Goal: Information Seeking & Learning: Find specific page/section

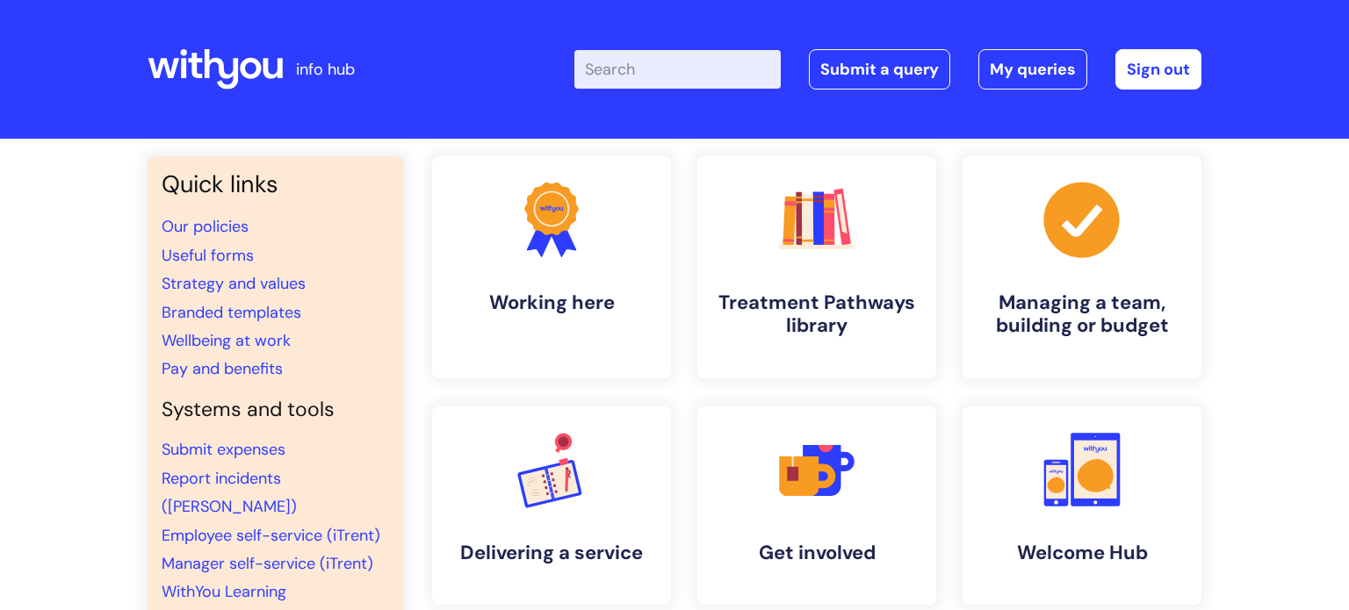
click at [688, 62] on input "Enter your search term here..." at bounding box center [677, 69] width 206 height 39
type input "inter v"
click button "Search" at bounding box center [0, 0] width 0 height 0
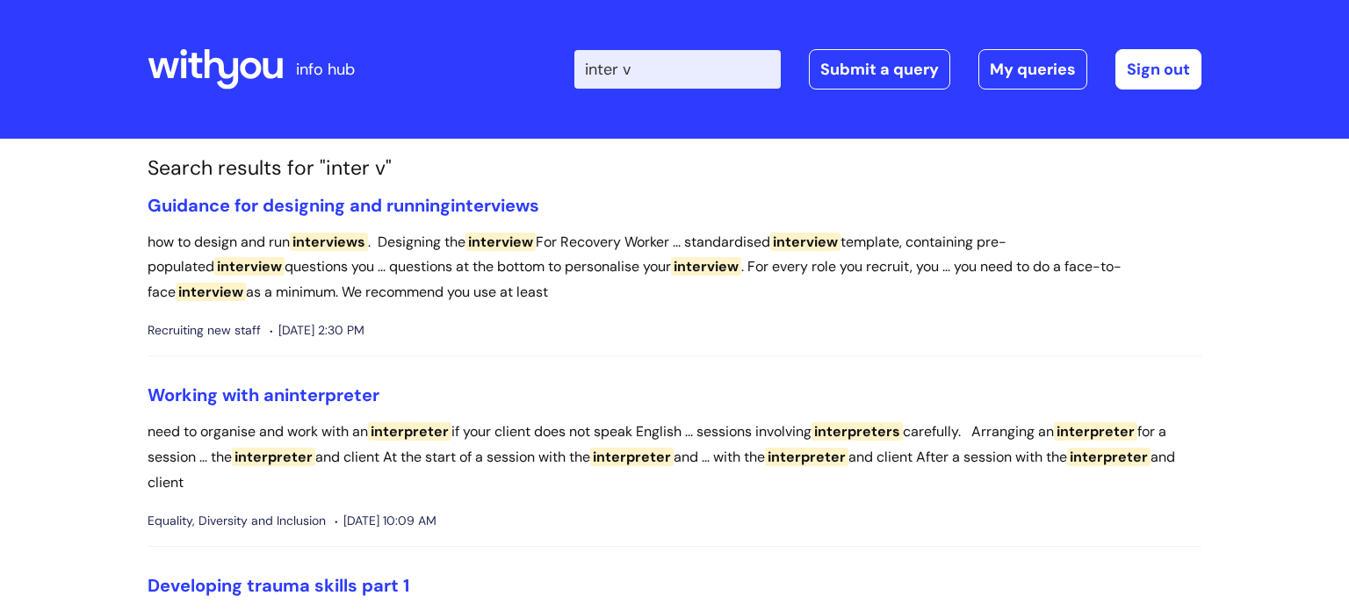
click at [652, 67] on input "inter v" at bounding box center [677, 69] width 206 height 39
type input "inter vac"
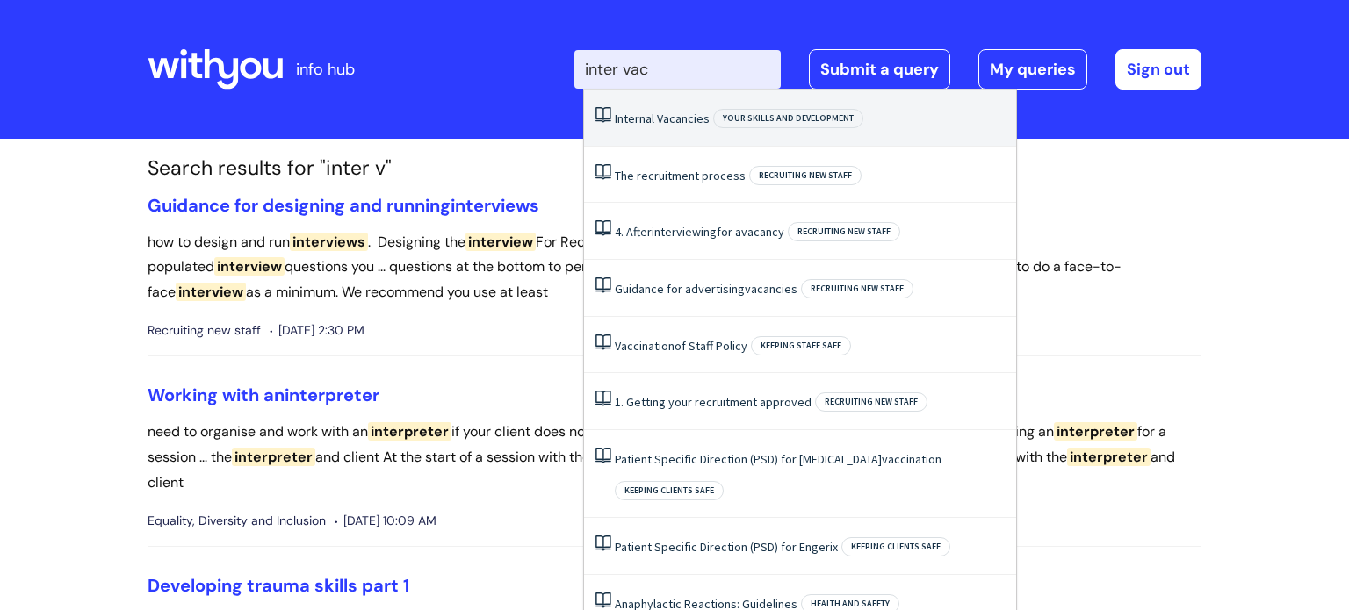
click at [644, 117] on span "Internal" at bounding box center [635, 119] width 40 height 16
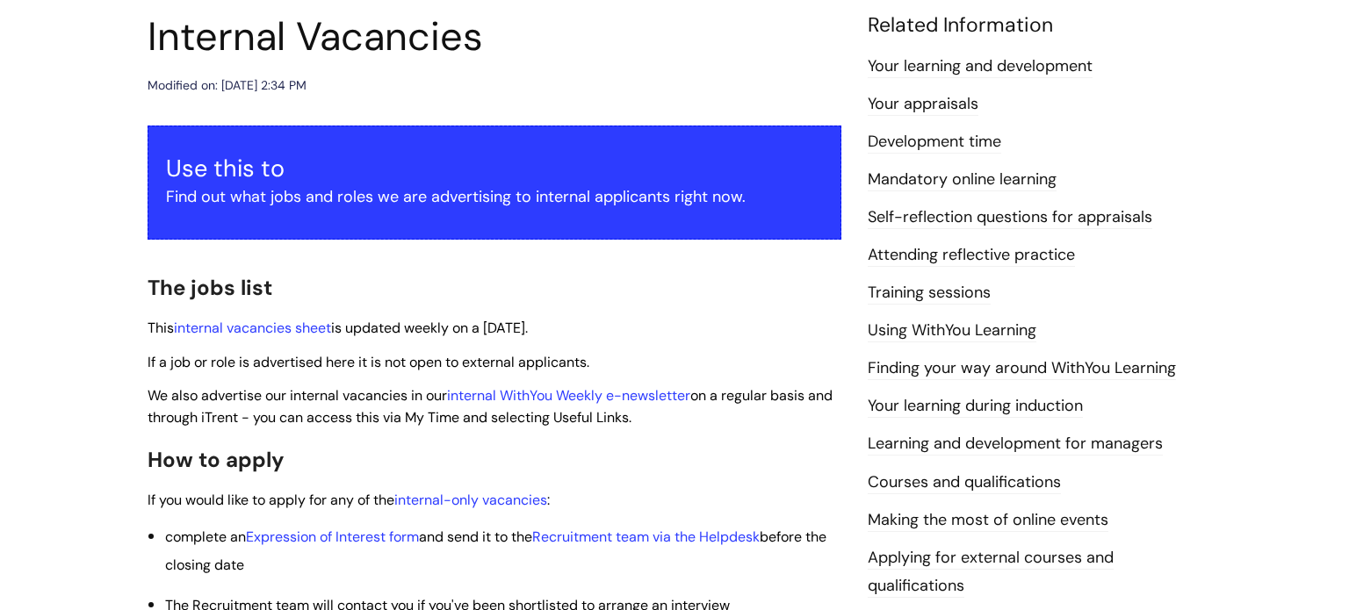
scroll to position [211, 0]
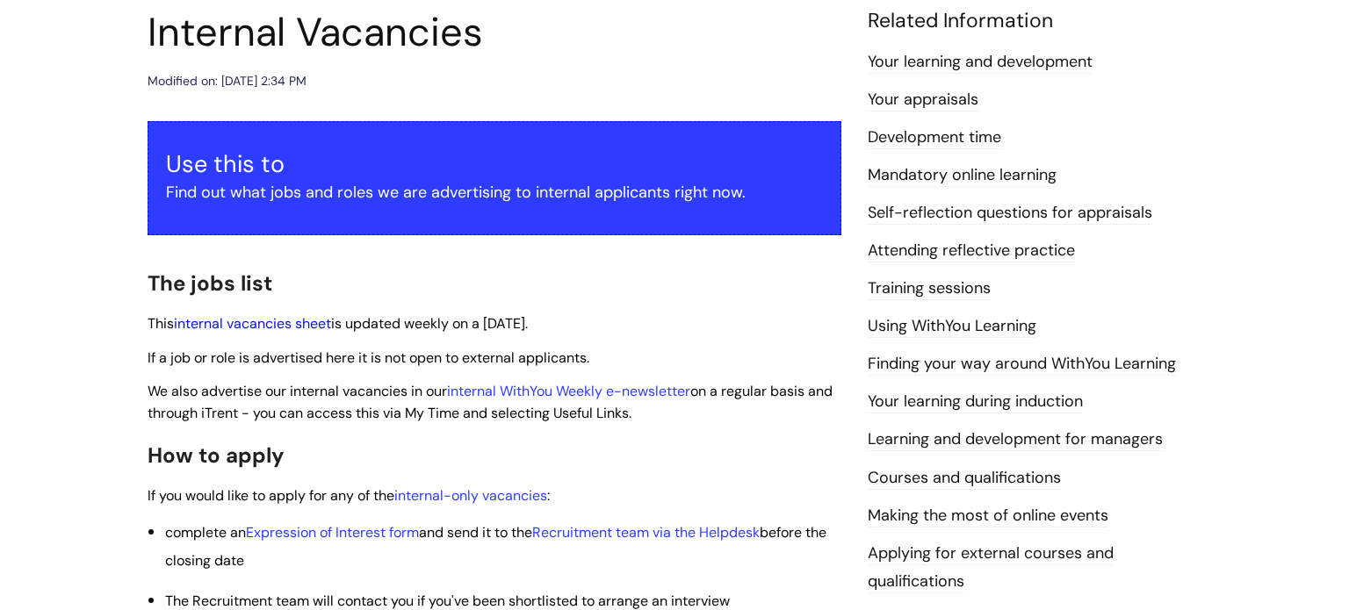
click at [271, 327] on link "internal vacancies sheet" at bounding box center [252, 323] width 157 height 18
